Goal: Navigation & Orientation: Find specific page/section

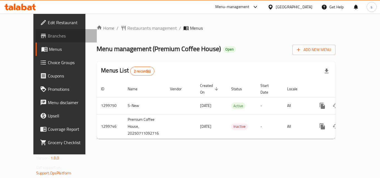
click at [48, 33] on span "Branches" at bounding box center [70, 36] width 44 height 7
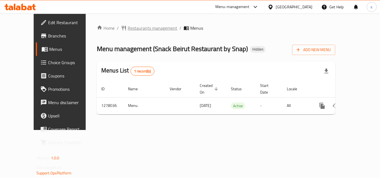
click at [128, 29] on span "Restaurants management" at bounding box center [152, 28] width 49 height 7
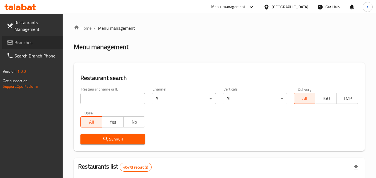
click at [29, 43] on span "Branches" at bounding box center [36, 42] width 44 height 7
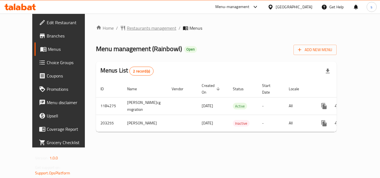
click at [127, 29] on span "Restaurants management" at bounding box center [151, 28] width 49 height 7
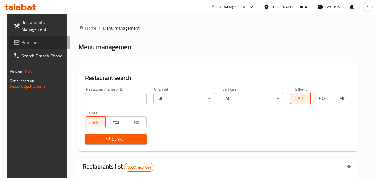
click at [44, 45] on span "Branches" at bounding box center [43, 42] width 44 height 7
